Goal: Transaction & Acquisition: Download file/media

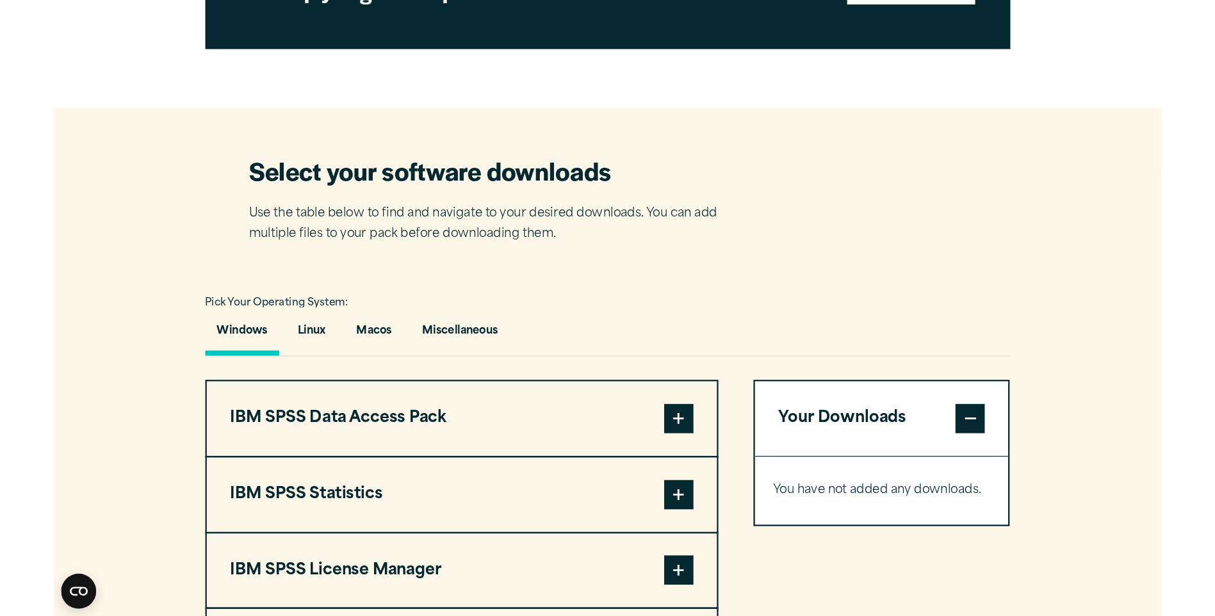
scroll to position [704, 0]
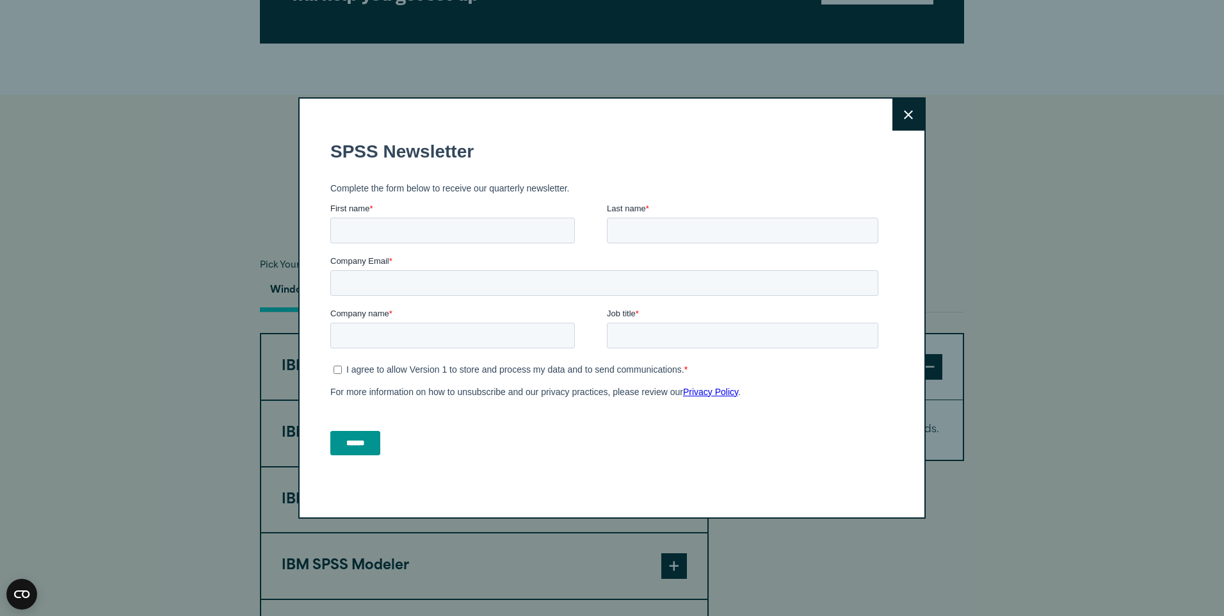
click at [900, 108] on button "Close" at bounding box center [909, 115] width 32 height 32
click at [900, 120] on button "Close" at bounding box center [909, 115] width 32 height 32
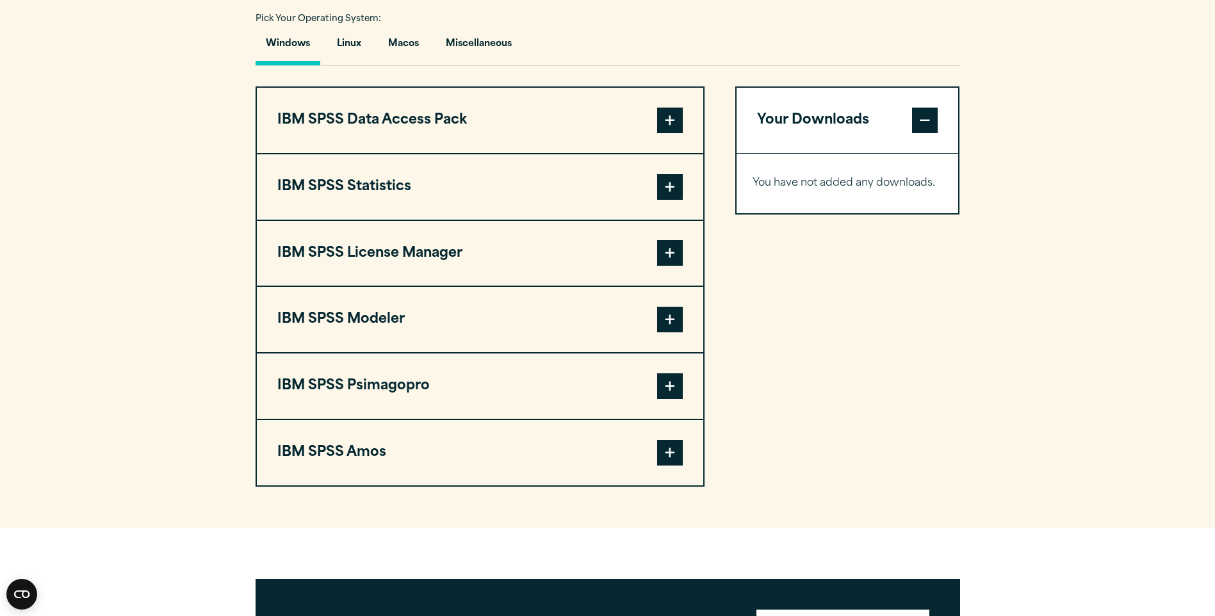
scroll to position [928, 0]
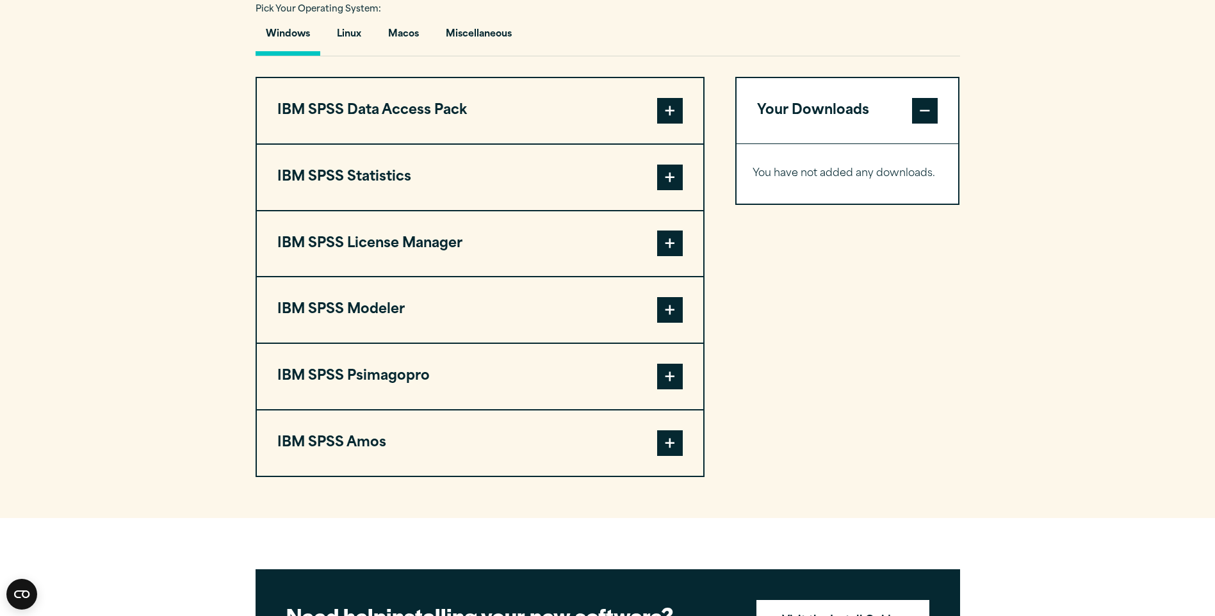
scroll to position [896, 0]
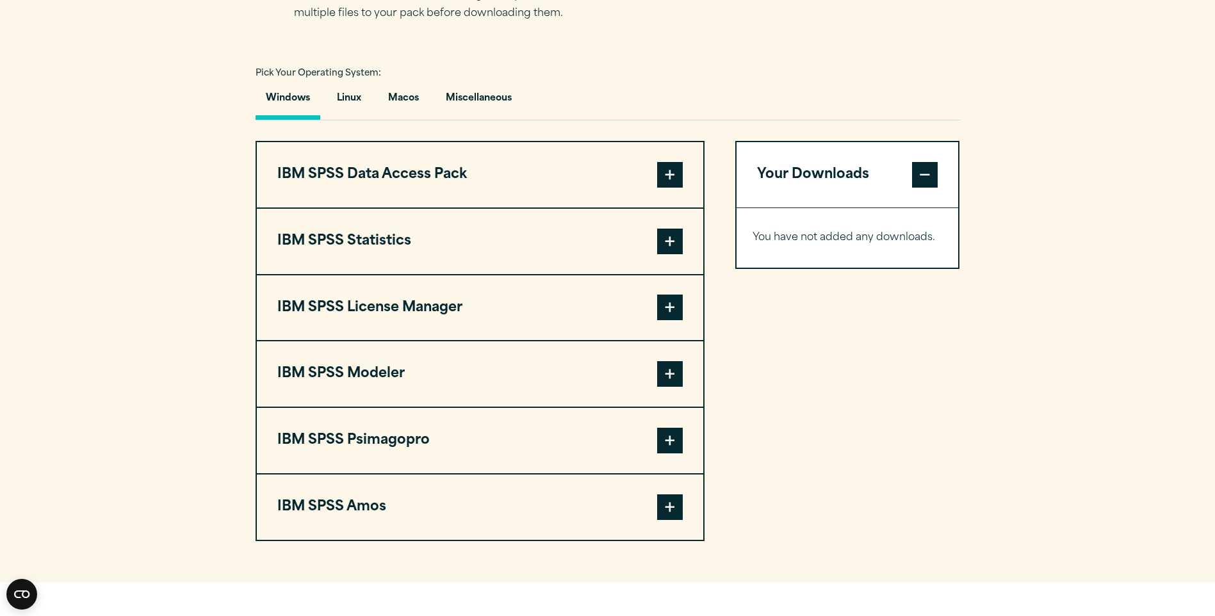
click at [669, 244] on span at bounding box center [670, 242] width 26 height 26
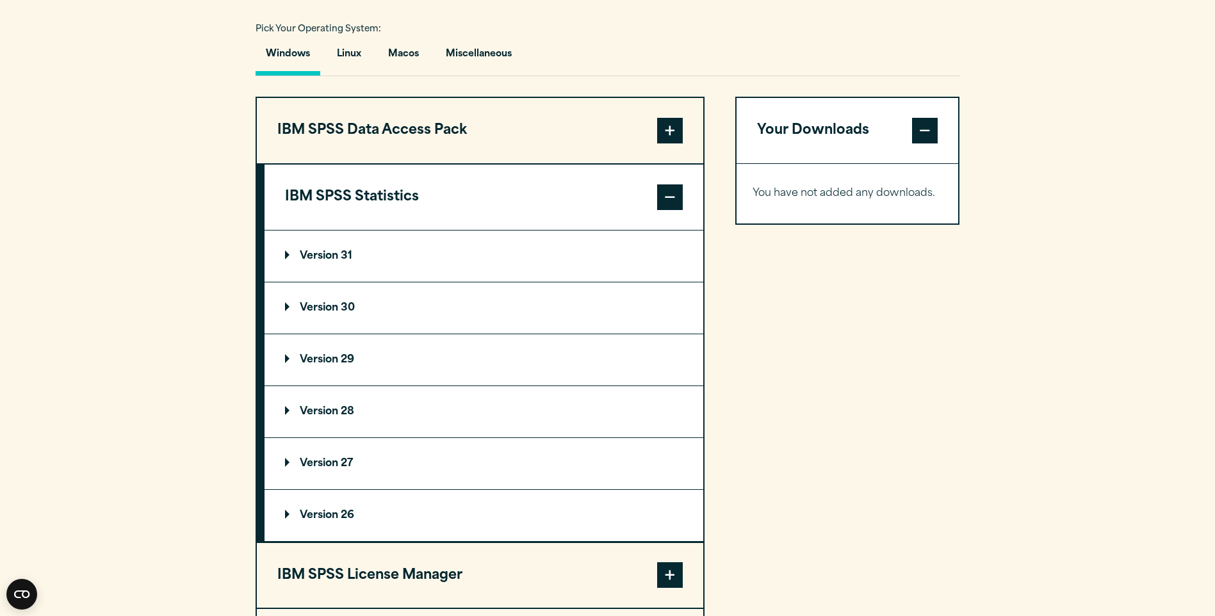
scroll to position [960, 0]
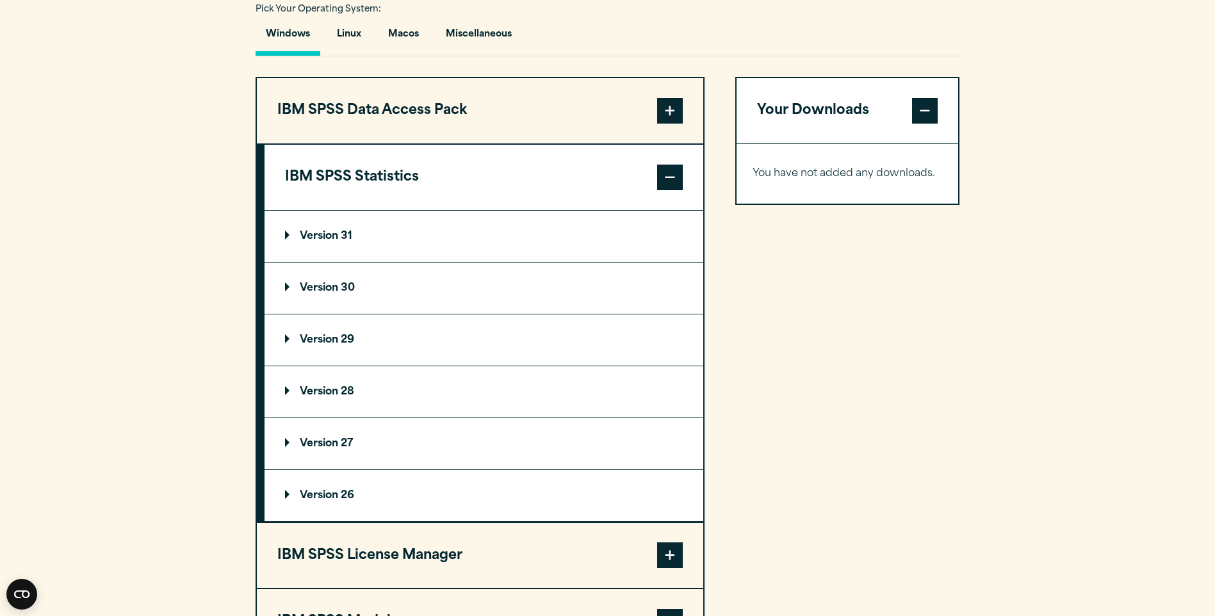
click at [281, 284] on summary "Version 30" at bounding box center [483, 288] width 439 height 51
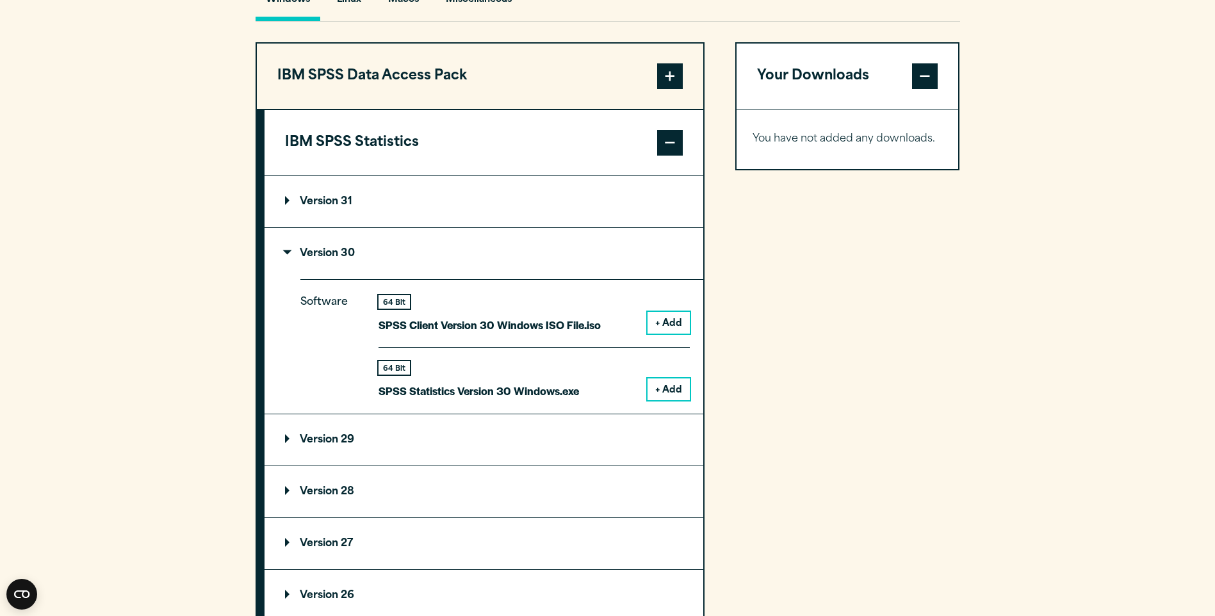
scroll to position [1025, 0]
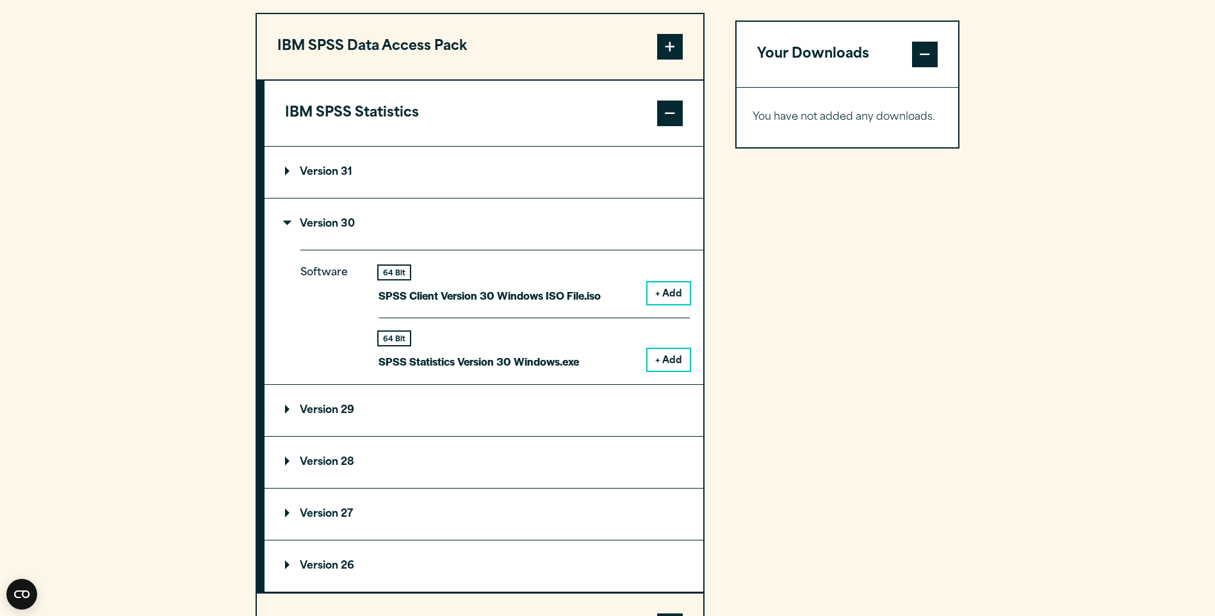
click at [657, 359] on button "+ Add" at bounding box center [668, 360] width 42 height 22
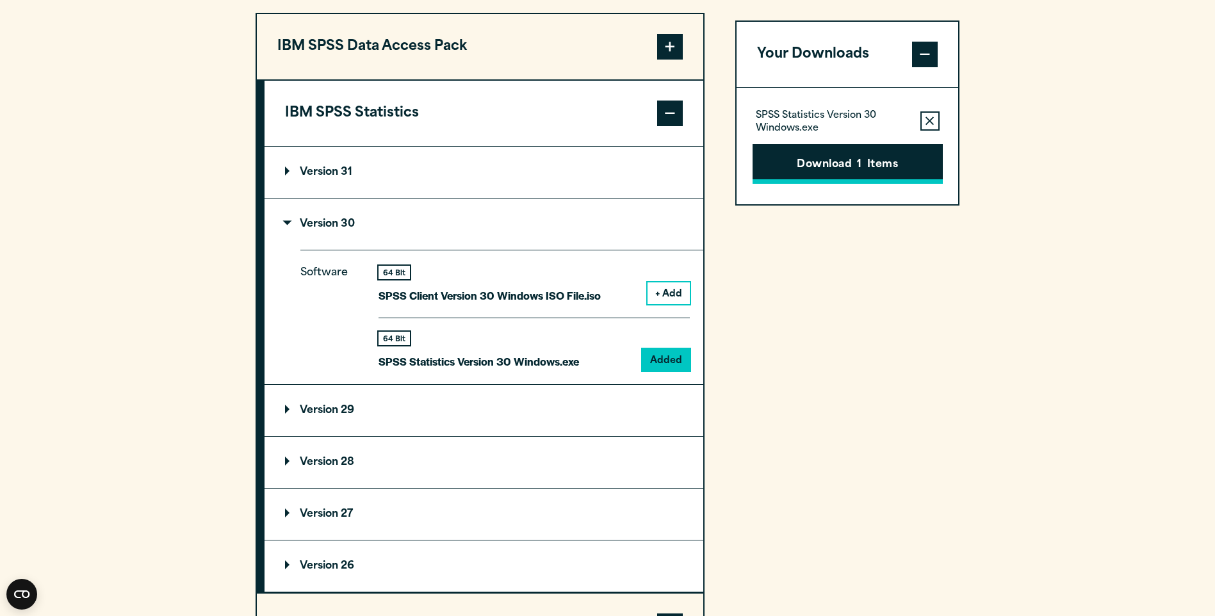
click at [857, 171] on span "1" at bounding box center [859, 165] width 4 height 17
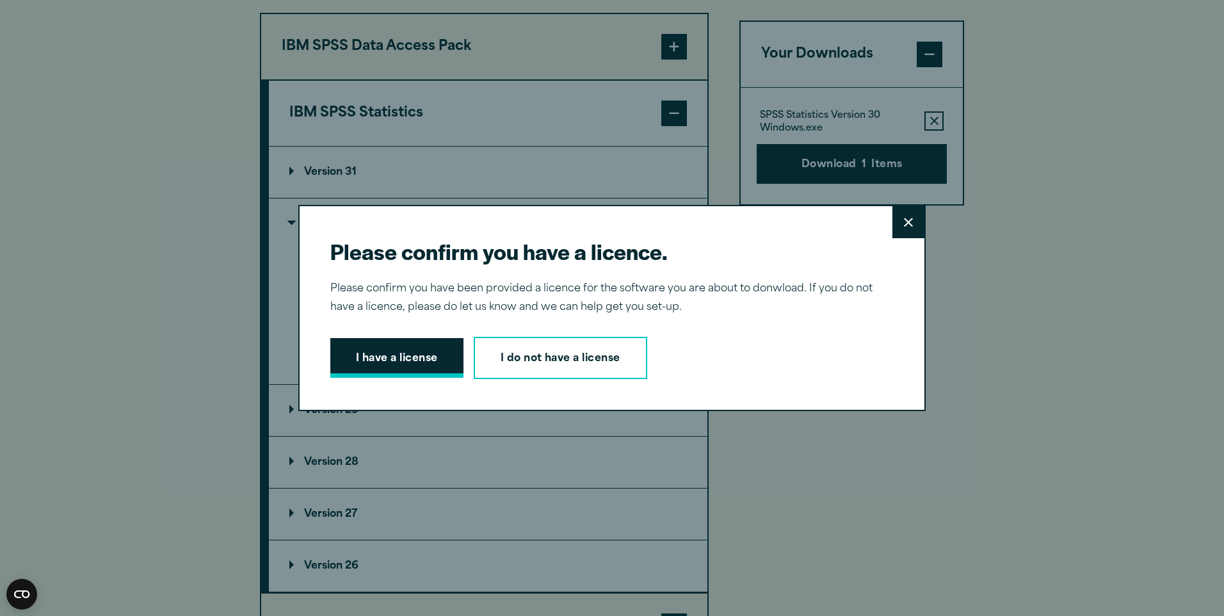
click at [353, 361] on button "I have a license" at bounding box center [396, 358] width 133 height 40
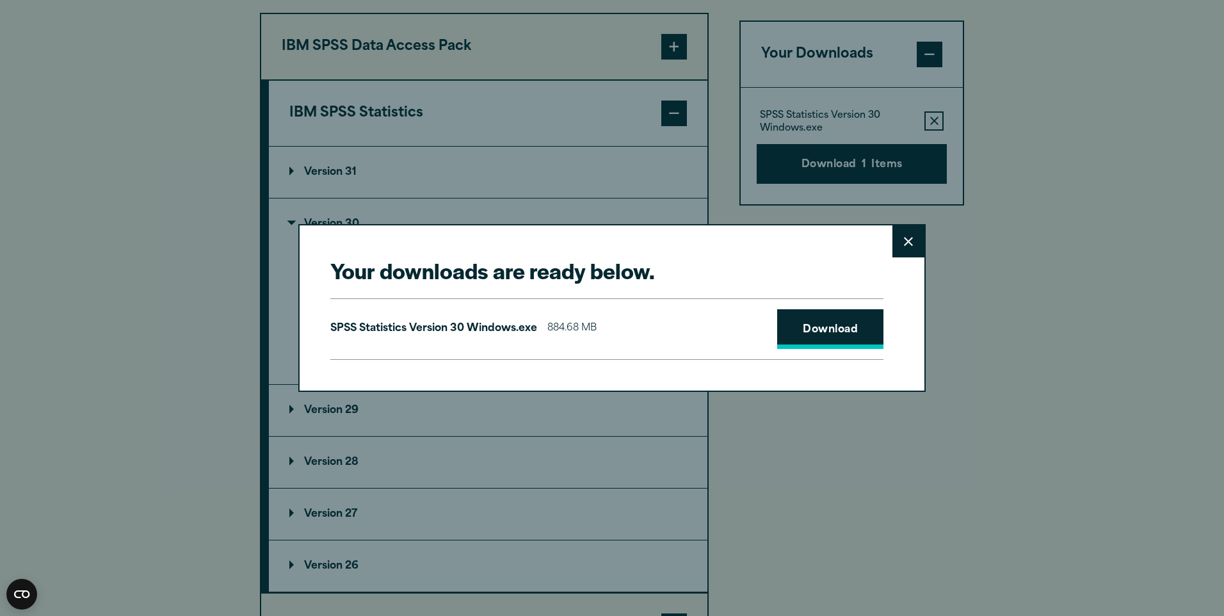
click at [825, 328] on link "Download" at bounding box center [830, 329] width 106 height 40
click at [815, 318] on link "Download" at bounding box center [830, 329] width 106 height 40
click at [905, 254] on button "Close" at bounding box center [909, 241] width 32 height 32
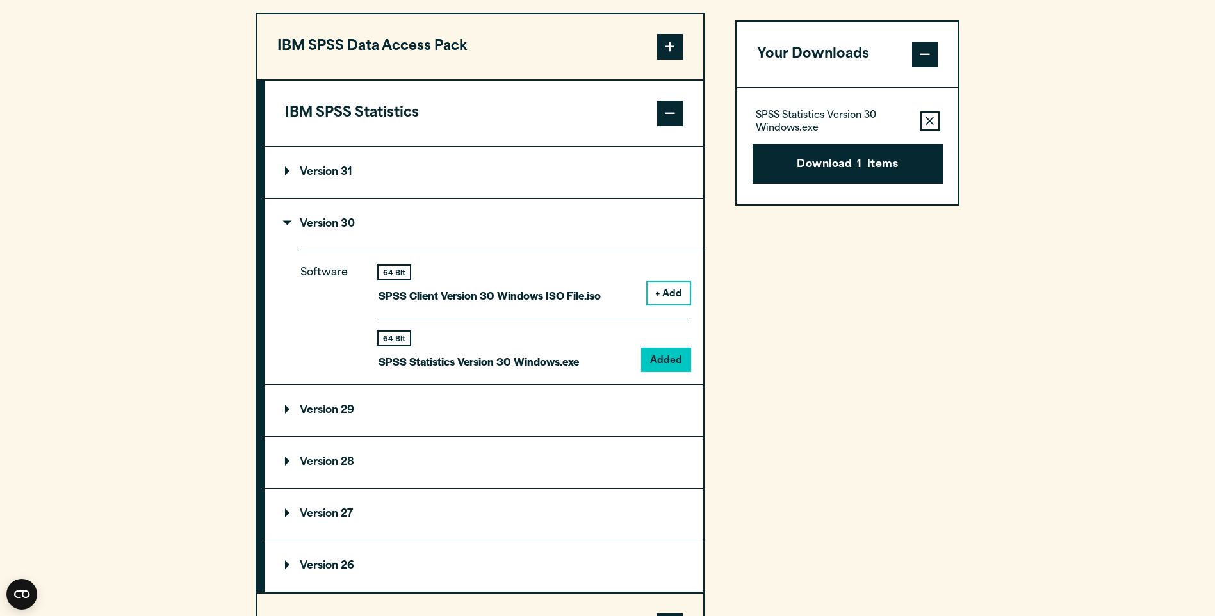
click at [932, 117] on icon "button" at bounding box center [929, 121] width 8 height 9
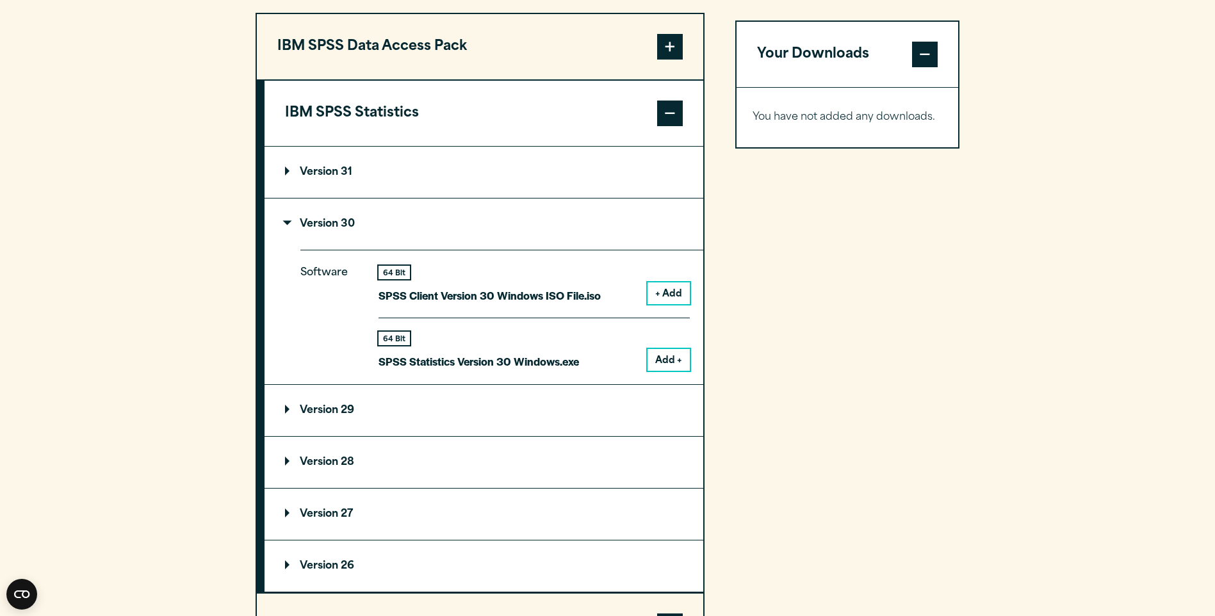
click at [672, 357] on button "Add +" at bounding box center [668, 360] width 42 height 22
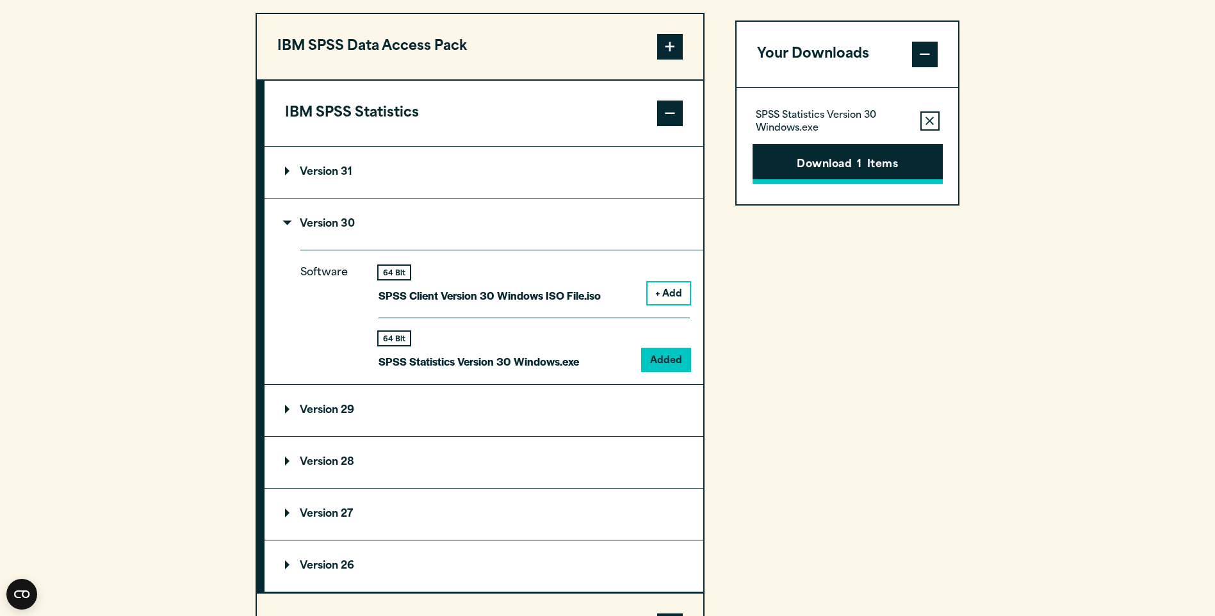
click at [824, 157] on button "Download 1 Items" at bounding box center [847, 164] width 190 height 40
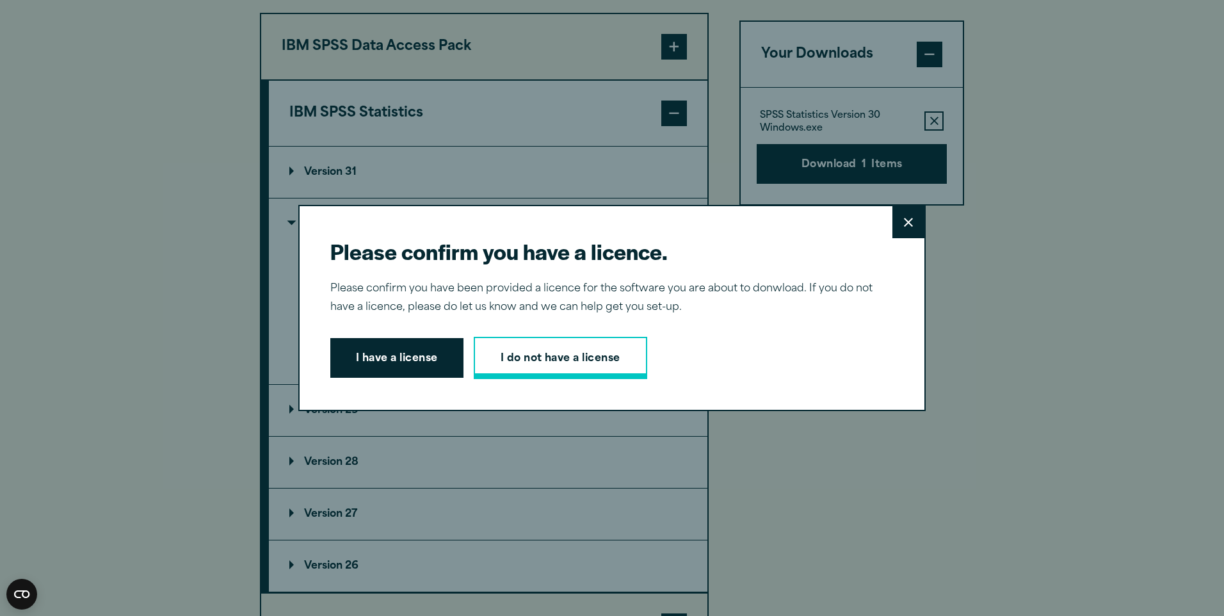
click at [496, 359] on link "I do not have a license" at bounding box center [561, 358] width 174 height 42
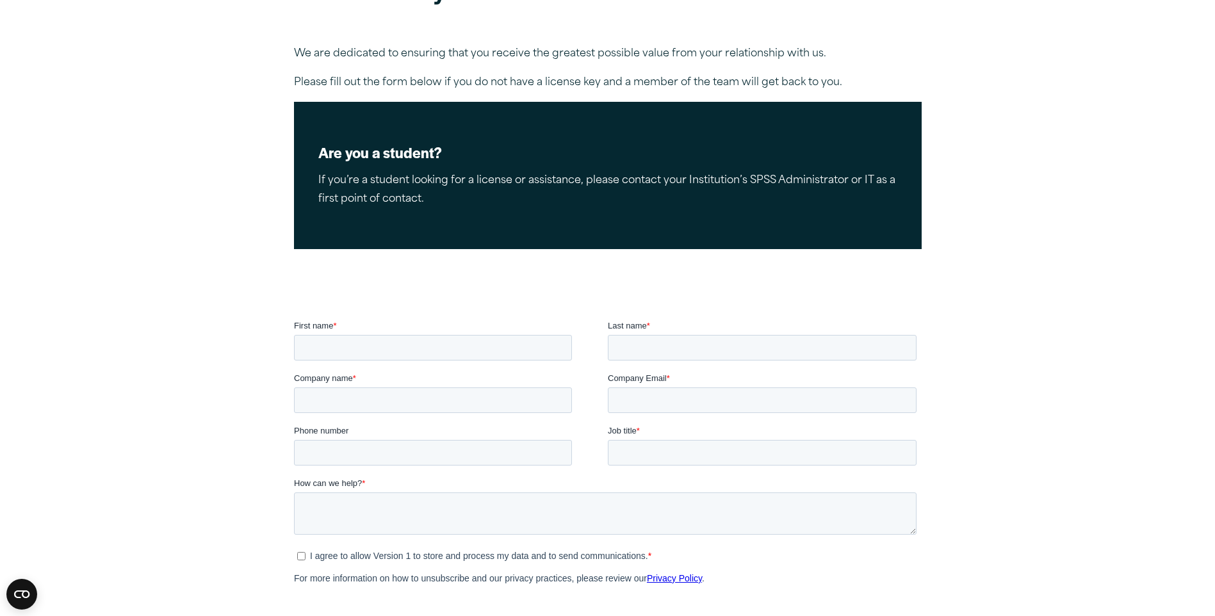
scroll to position [192, 0]
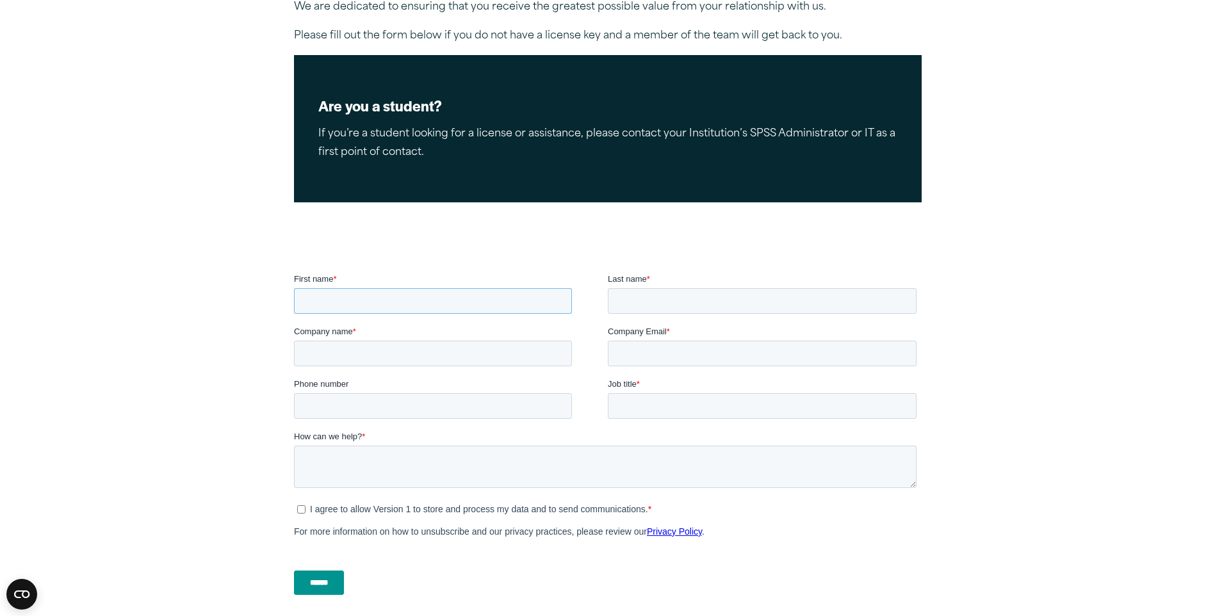
click at [400, 302] on input "First name *" at bounding box center [432, 301] width 278 height 26
type input "*****"
type input "********"
type input "*"
